Goal: Information Seeking & Learning: Learn about a topic

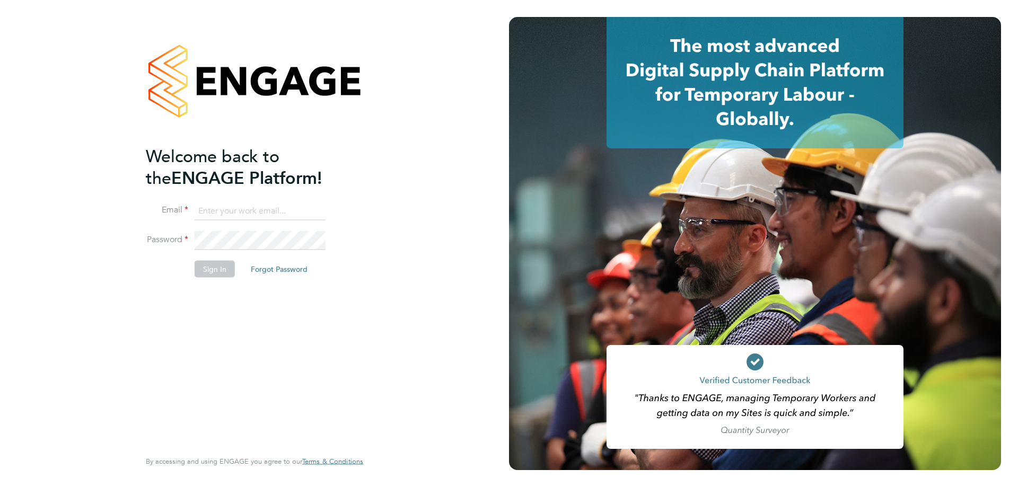
type input "[PERSON_NAME][EMAIL_ADDRESS][PERSON_NAME][DOMAIN_NAME]"
click at [213, 274] on button "Sign In" at bounding box center [215, 268] width 40 height 17
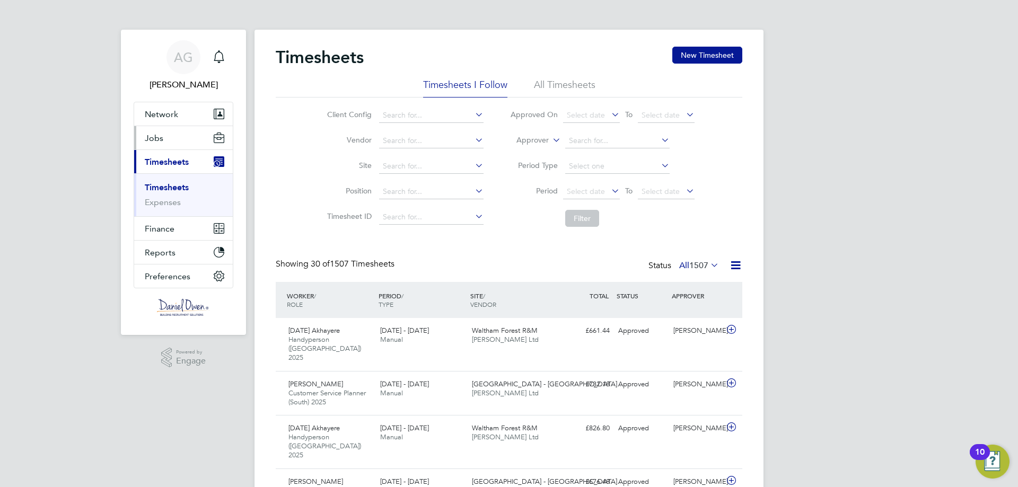
click at [181, 140] on button "Jobs" at bounding box center [183, 137] width 99 height 23
click at [180, 136] on button "Jobs" at bounding box center [183, 137] width 99 height 23
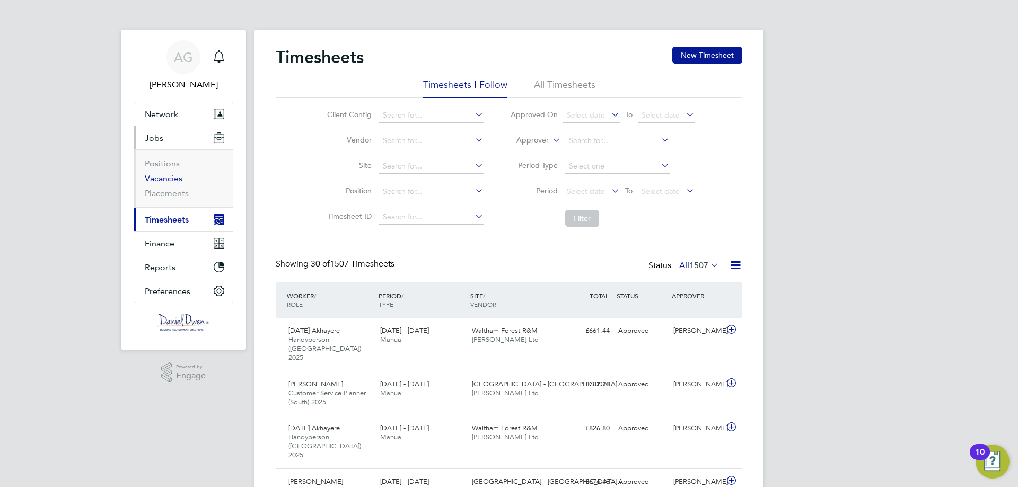
click at [160, 181] on link "Vacancies" at bounding box center [164, 178] width 38 height 10
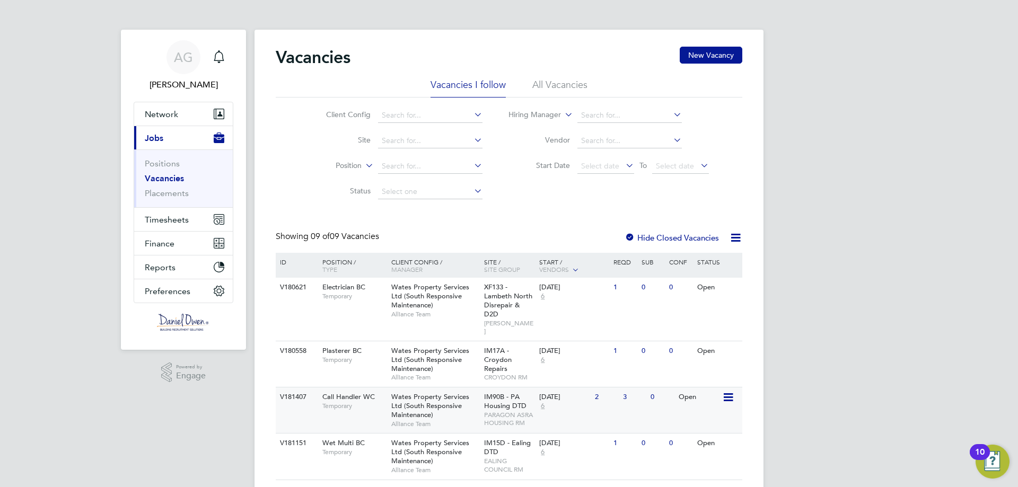
click at [365, 402] on span "Temporary" at bounding box center [354, 406] width 64 height 8
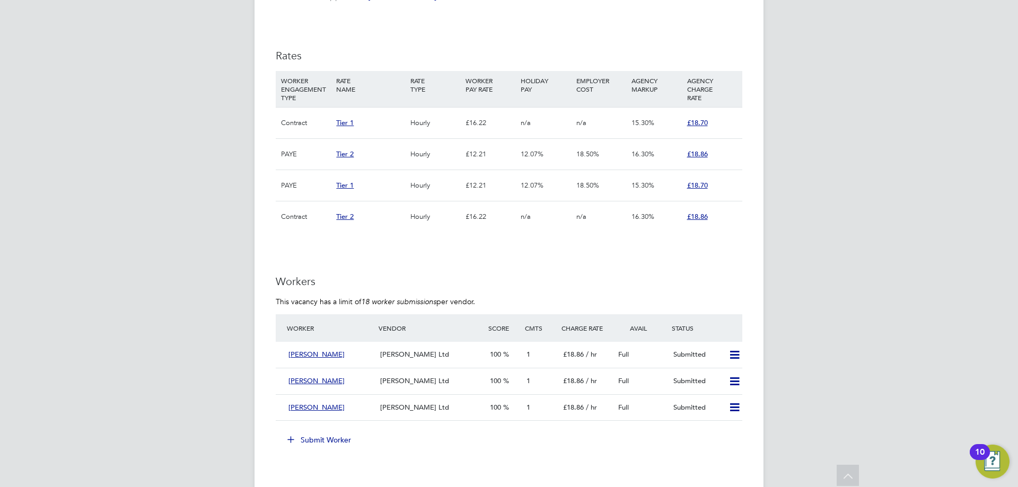
scroll to position [848, 0]
